Goal: Navigation & Orientation: Find specific page/section

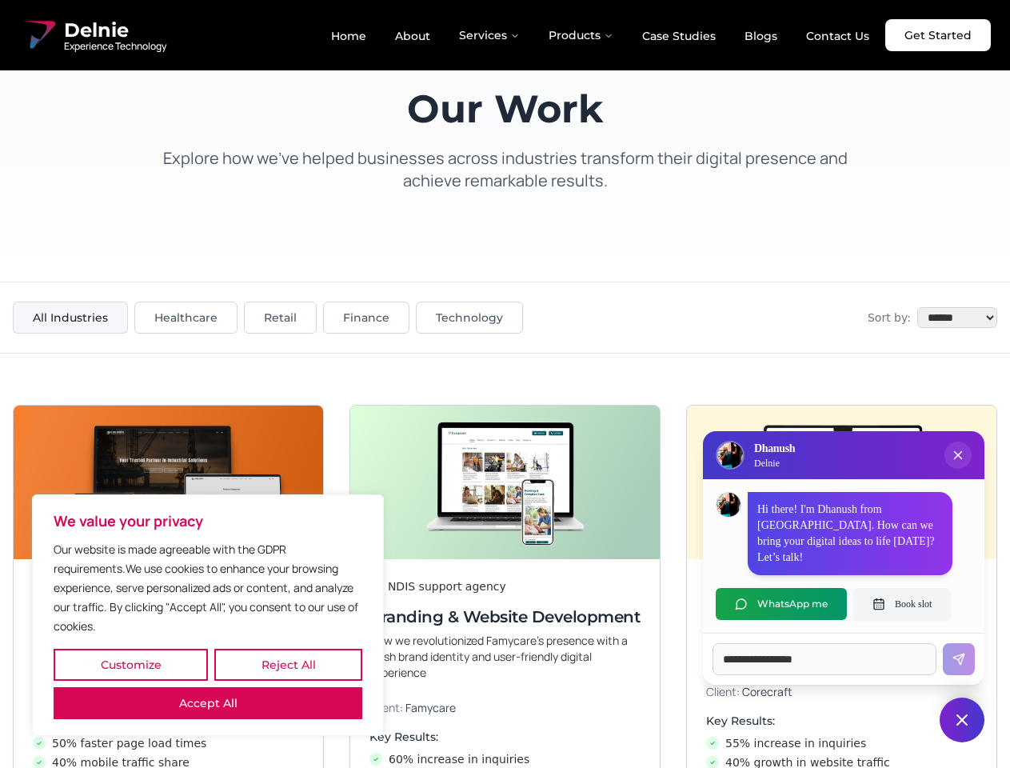
click at [130, 665] on button "Customize" at bounding box center [131, 665] width 154 height 32
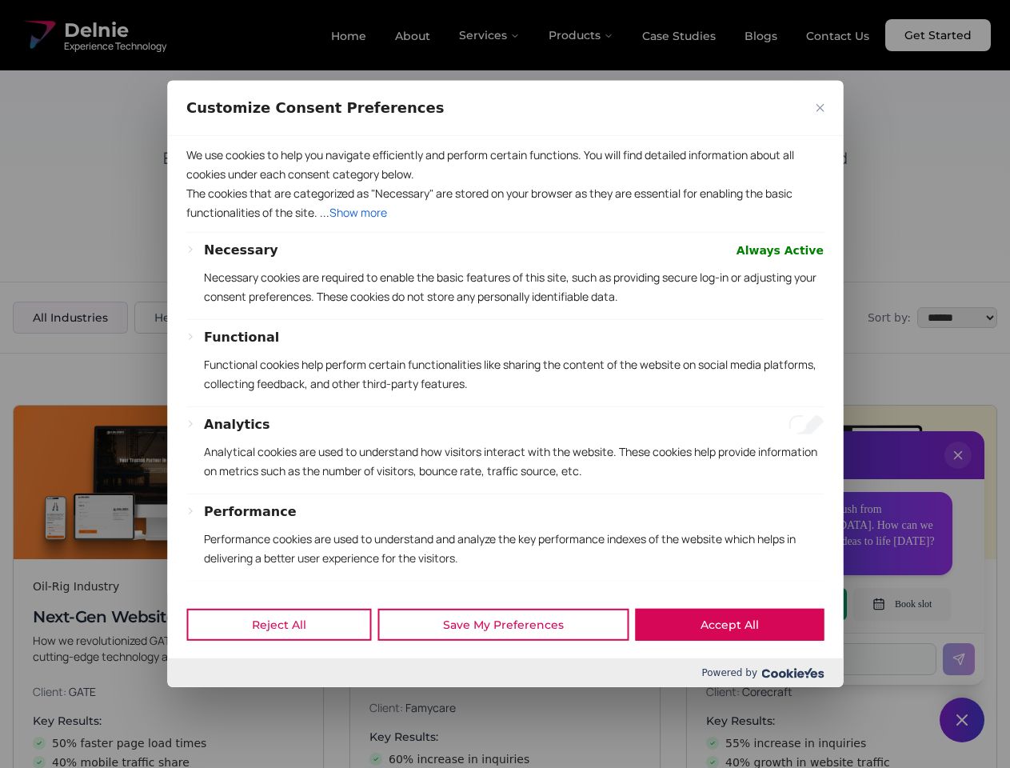
click at [288, 665] on div at bounding box center [505, 384] width 1010 height 768
click at [208, 184] on p "We use cookies to help you navigate efficiently and perform certain functions. …" at bounding box center [505, 165] width 638 height 38
click at [505, 319] on div "Necessary Always Active Necessary cookies are required to enable the basic feat…" at bounding box center [514, 280] width 620 height 78
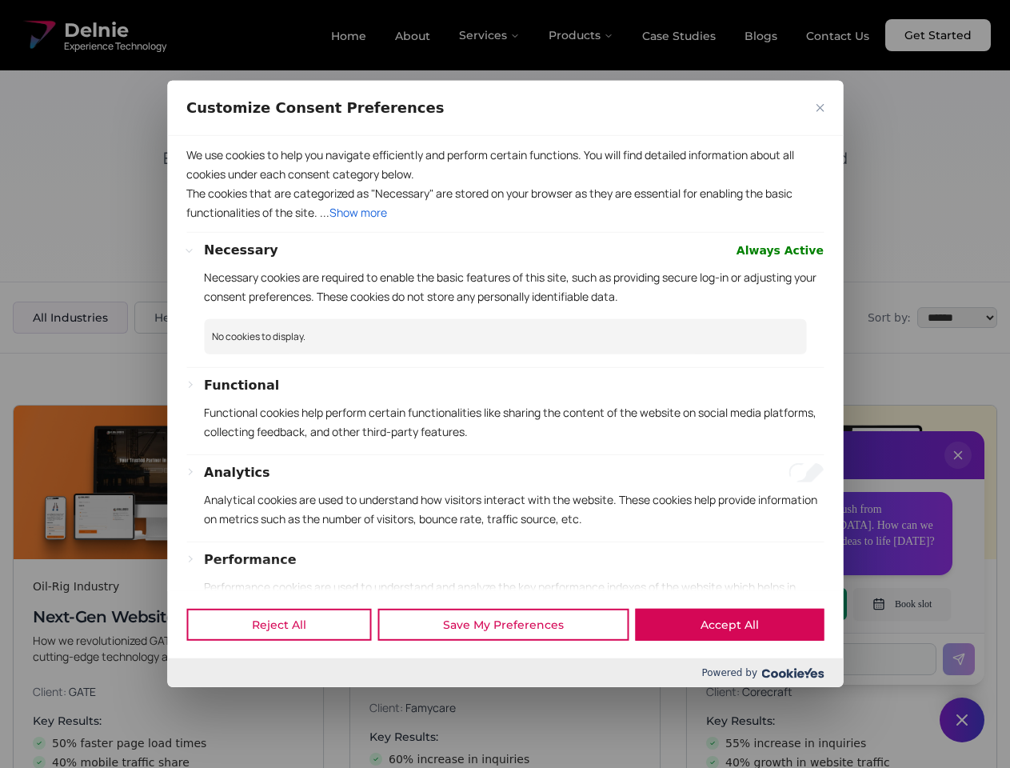
click at [958, 471] on div at bounding box center [505, 384] width 1010 height 768
click at [782, 604] on div "Reject All Save My Preferences Accept All" at bounding box center [505, 624] width 676 height 68
click at [902, 604] on div at bounding box center [505, 384] width 1010 height 768
click at [962, 720] on div at bounding box center [505, 384] width 1010 height 768
click at [490, 35] on div at bounding box center [505, 384] width 1010 height 768
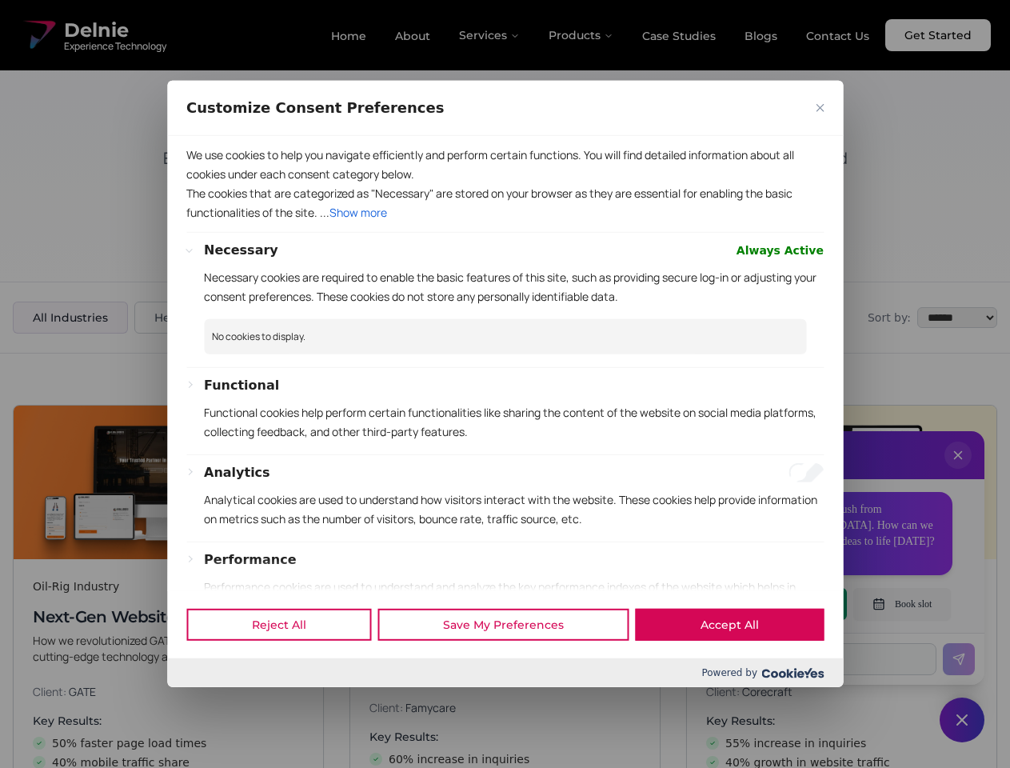
click at [582, 35] on div at bounding box center [505, 384] width 1010 height 768
